Goal: Information Seeking & Learning: Understand process/instructions

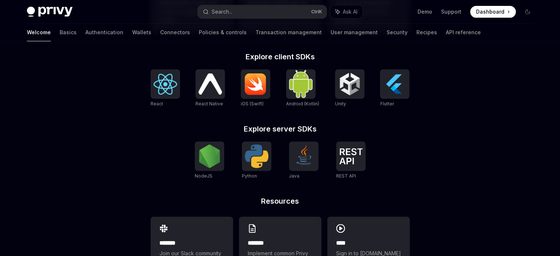
scroll to position [293, 0]
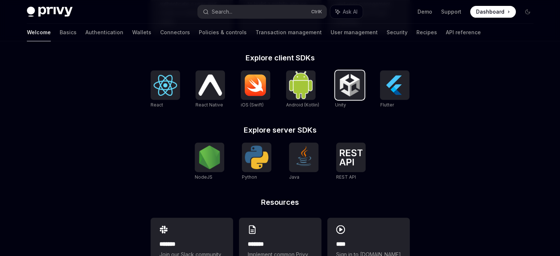
click at [352, 85] on img at bounding box center [350, 85] width 24 height 24
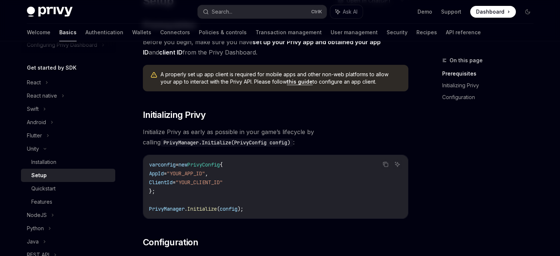
scroll to position [74, 0]
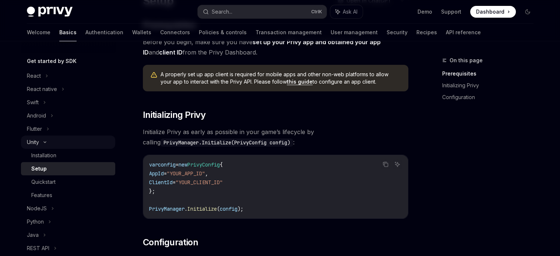
click at [47, 143] on icon at bounding box center [44, 142] width 9 height 3
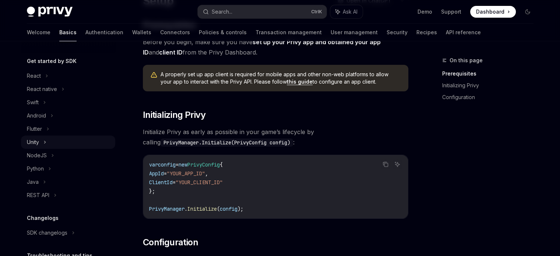
click at [54, 142] on div "Unity" at bounding box center [68, 141] width 94 height 13
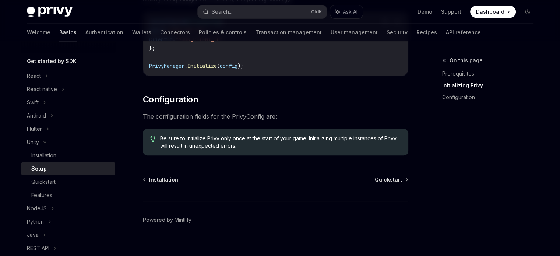
scroll to position [225, 0]
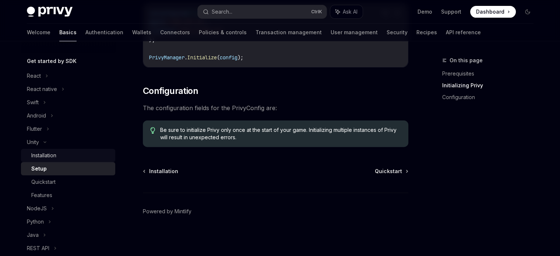
click at [49, 156] on div "Installation" at bounding box center [43, 155] width 25 height 9
type textarea "*"
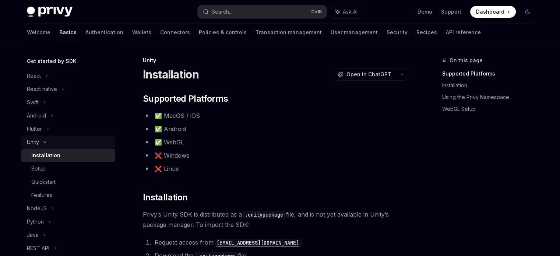
click at [42, 144] on div "Unity" at bounding box center [68, 141] width 94 height 13
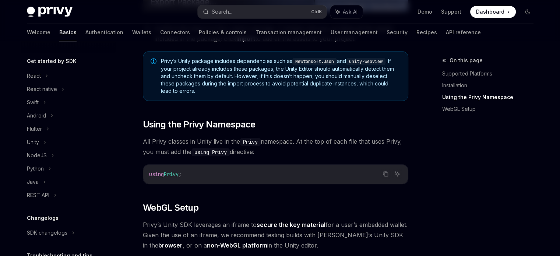
scroll to position [515, 0]
